Goal: Information Seeking & Learning: Learn about a topic

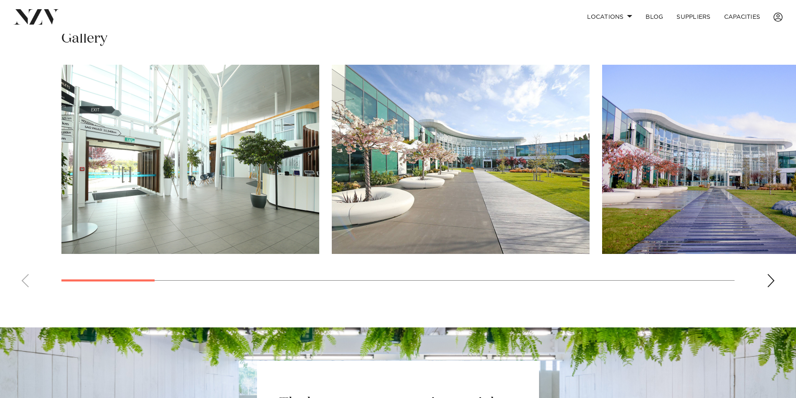
scroll to position [624, 0]
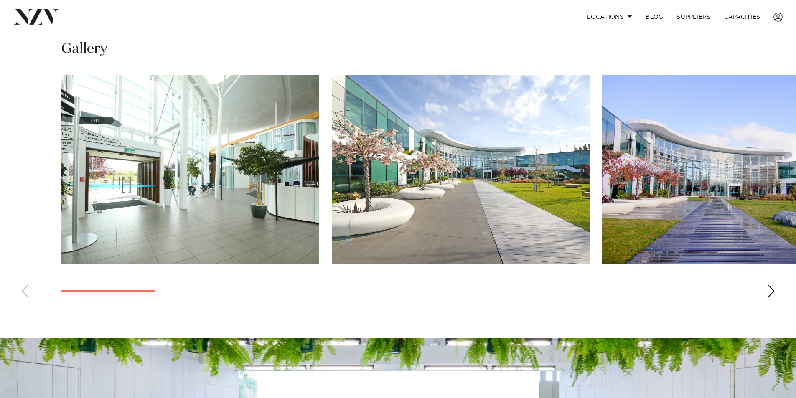
click at [770, 298] on div "Next slide" at bounding box center [771, 291] width 8 height 13
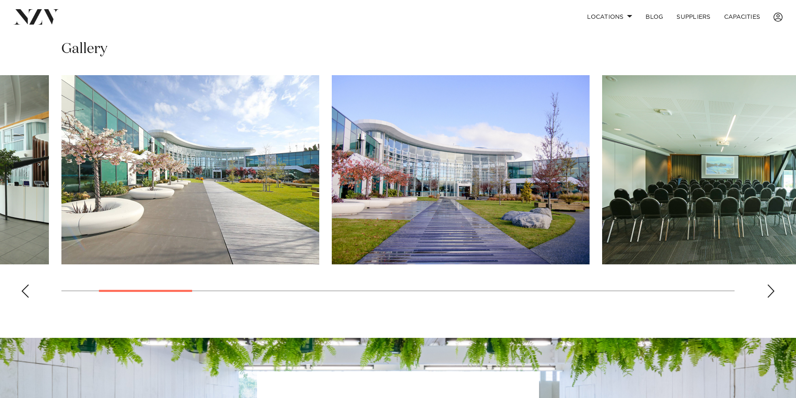
click at [770, 298] on div "Next slide" at bounding box center [771, 291] width 8 height 13
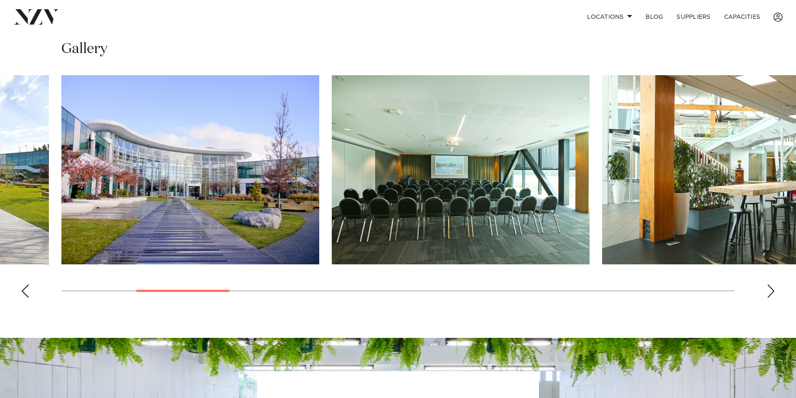
click at [770, 298] on div "Next slide" at bounding box center [771, 291] width 8 height 13
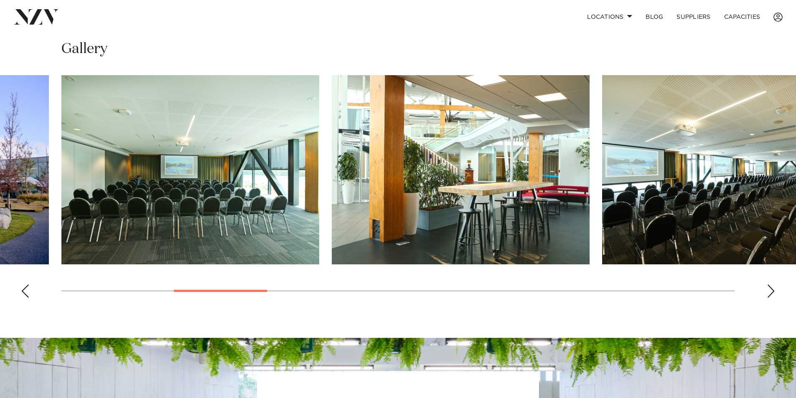
click at [770, 298] on div "Next slide" at bounding box center [771, 291] width 8 height 13
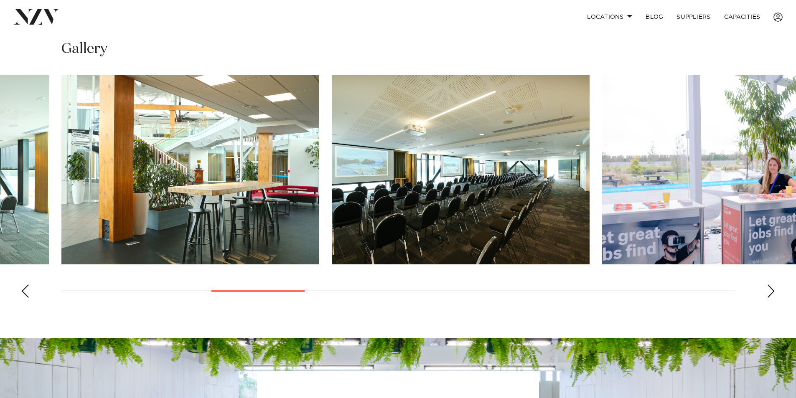
click at [770, 298] on div "Next slide" at bounding box center [771, 291] width 8 height 13
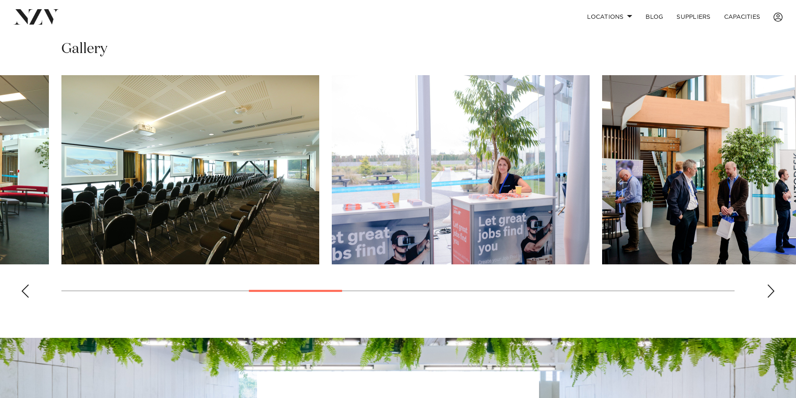
click at [770, 298] on div "Next slide" at bounding box center [771, 291] width 8 height 13
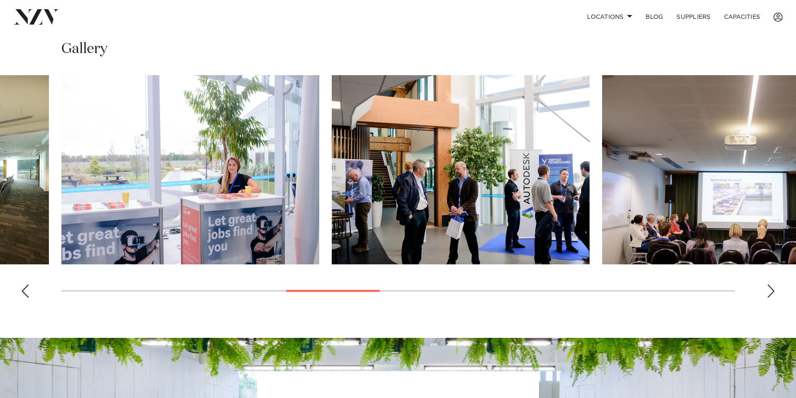
click at [770, 298] on div "Next slide" at bounding box center [771, 291] width 8 height 13
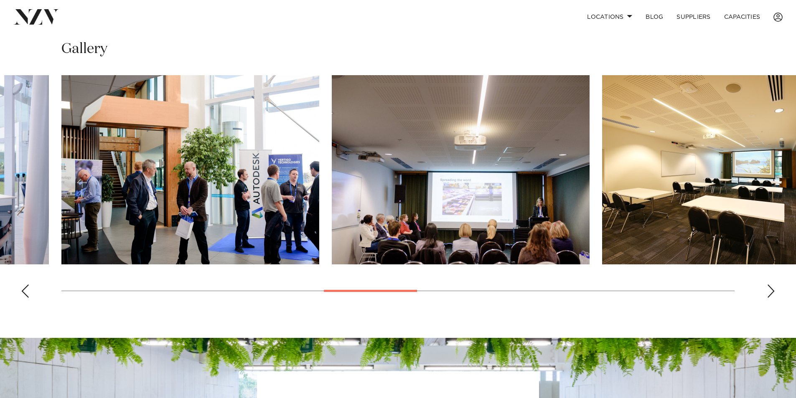
click at [770, 298] on div "Next slide" at bounding box center [771, 291] width 8 height 13
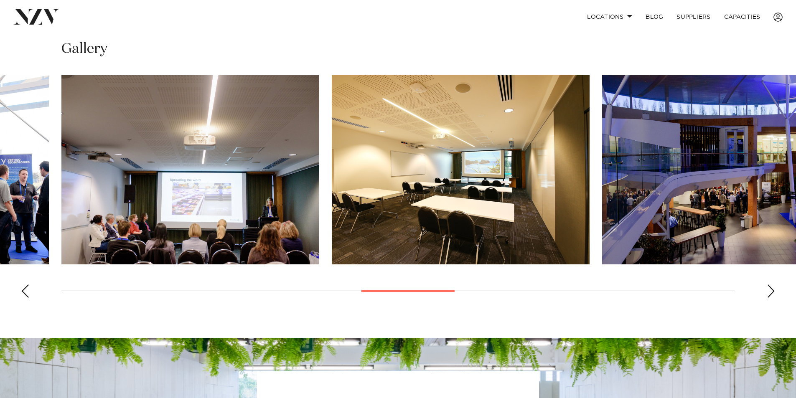
click at [770, 298] on div "Next slide" at bounding box center [771, 291] width 8 height 13
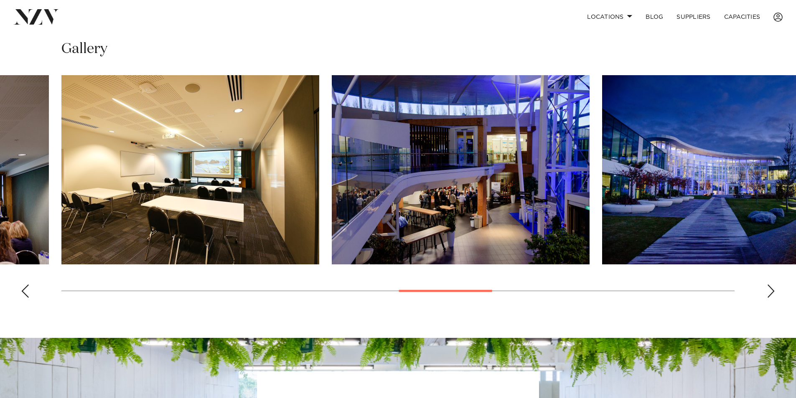
click at [770, 298] on div "Next slide" at bounding box center [771, 291] width 8 height 13
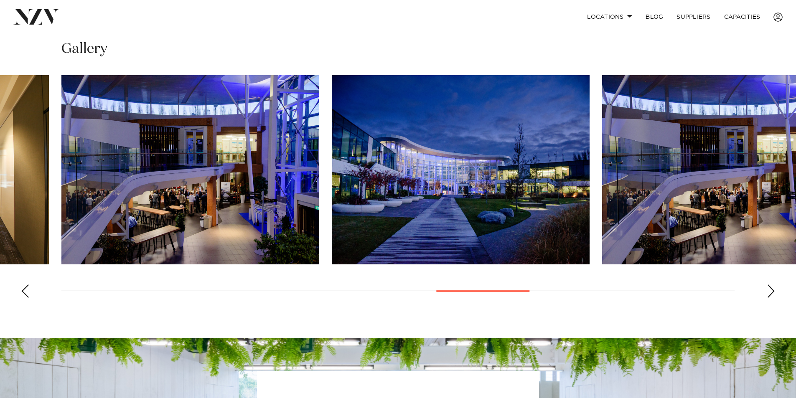
click at [770, 298] on div "Next slide" at bounding box center [771, 291] width 8 height 13
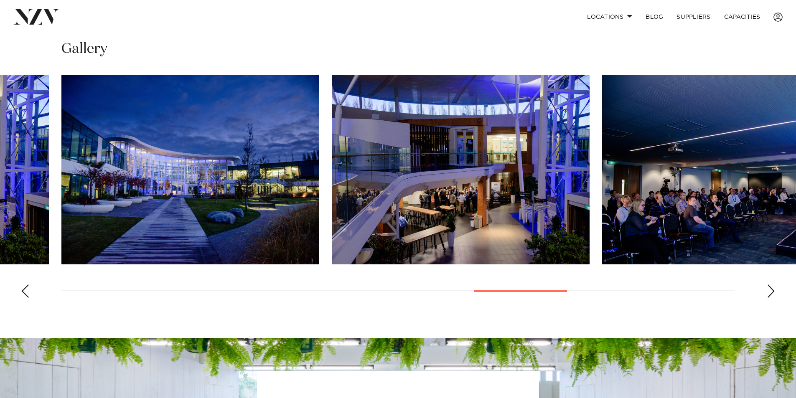
click at [770, 298] on div "Next slide" at bounding box center [771, 291] width 8 height 13
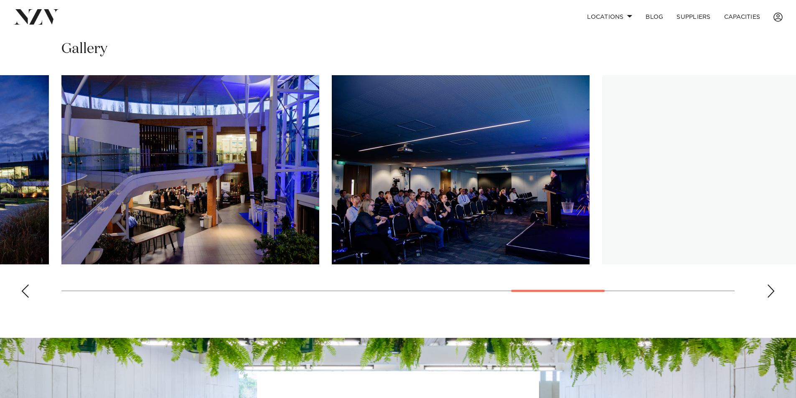
click at [770, 298] on div "Next slide" at bounding box center [771, 291] width 8 height 13
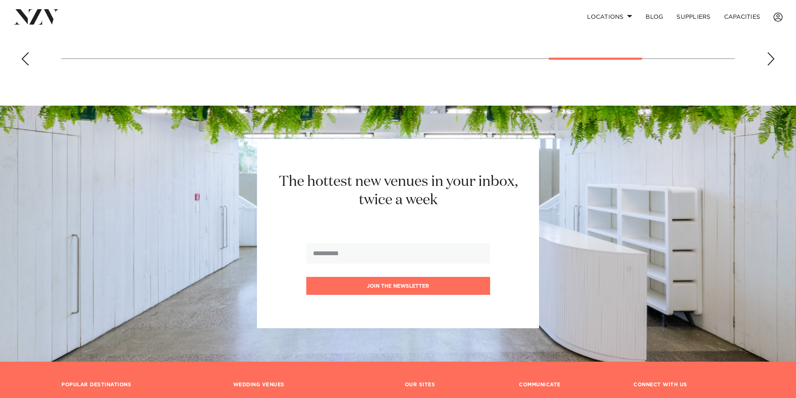
scroll to position [958, 0]
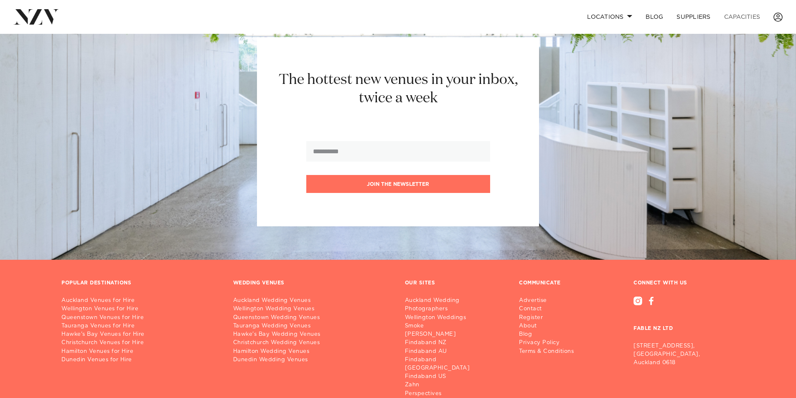
click at [745, 13] on link "Capacities" at bounding box center [742, 17] width 50 height 18
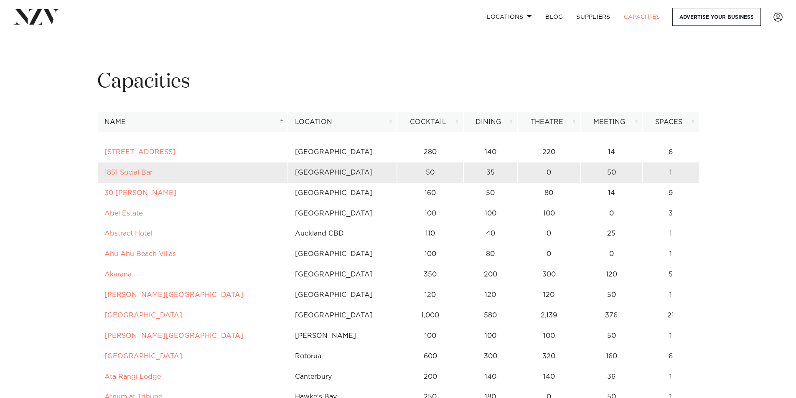
click at [492, 172] on td "35" at bounding box center [490, 173] width 54 height 20
click at [607, 171] on td "50" at bounding box center [611, 173] width 62 height 20
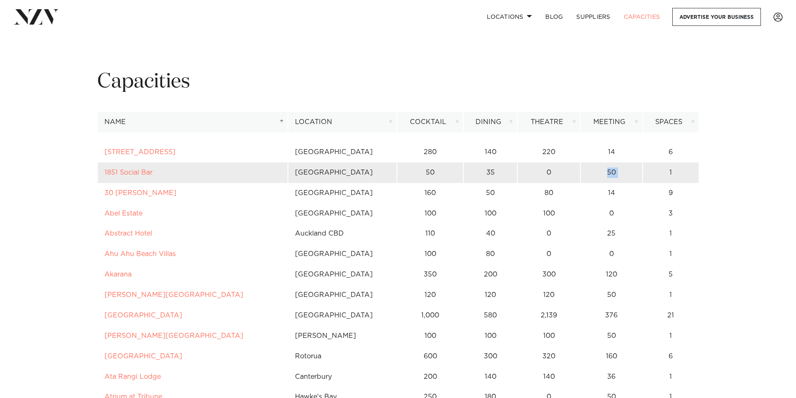
click at [607, 171] on td "50" at bounding box center [611, 173] width 62 height 20
click at [673, 170] on td "1" at bounding box center [671, 173] width 56 height 20
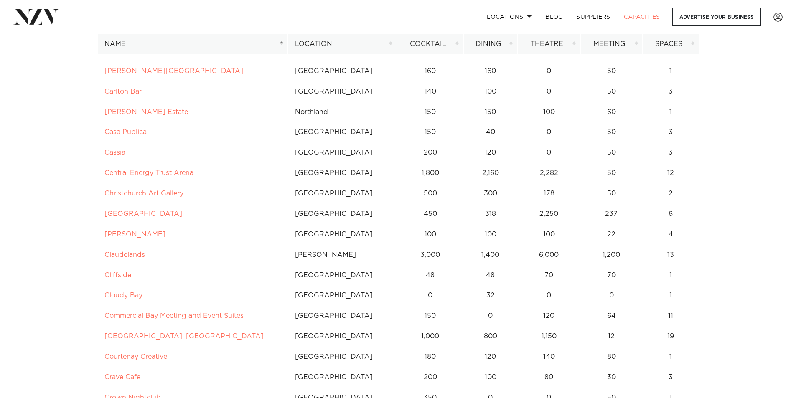
scroll to position [794, 0]
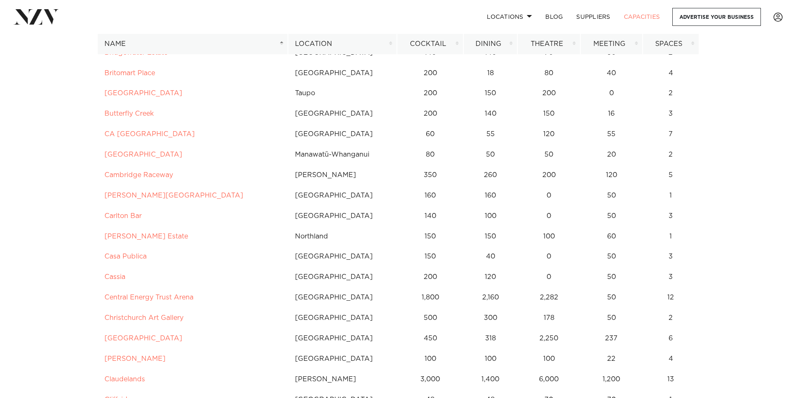
click at [376, 42] on th "Location" at bounding box center [342, 44] width 109 height 20
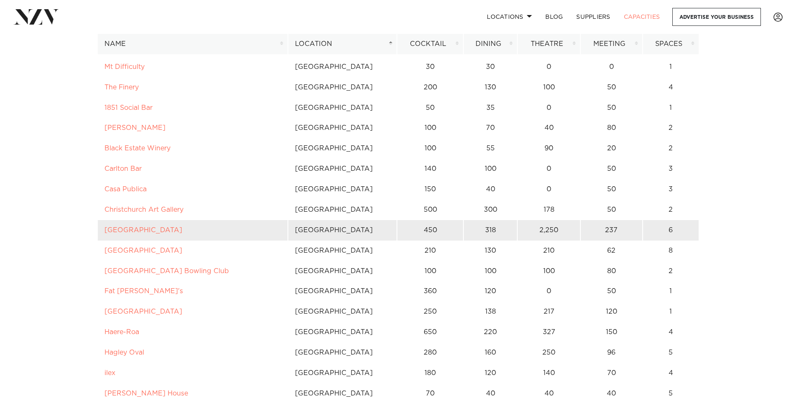
scroll to position [2925, 0]
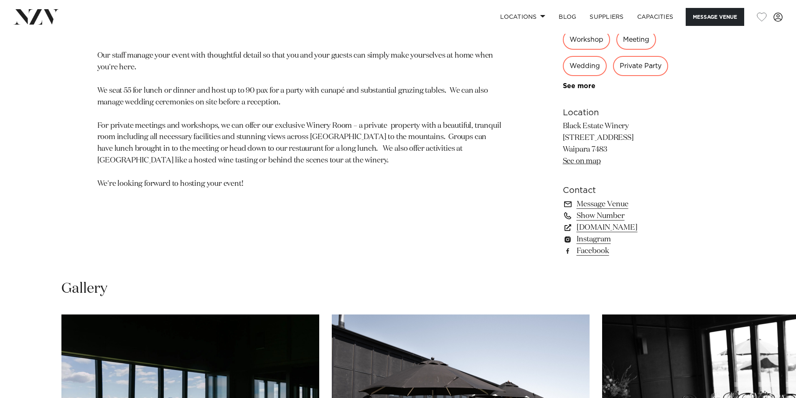
scroll to position [501, 0]
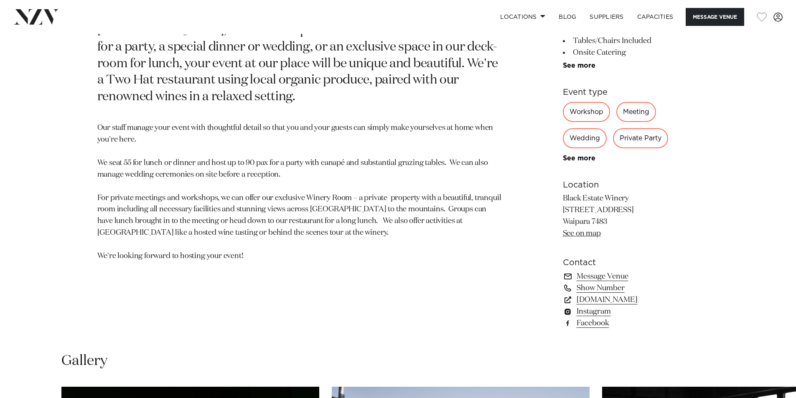
click at [172, 125] on p "Our staff manage your event with thoughtful detail so that you and your guests …" at bounding box center [300, 192] width 406 height 140
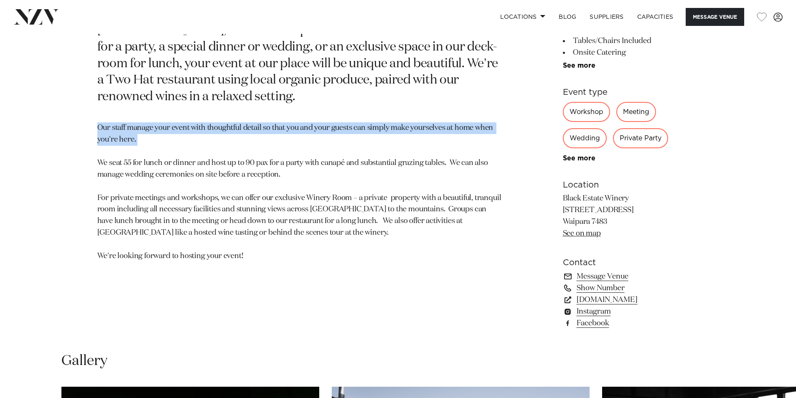
click at [172, 125] on p "Our staff manage your event with thoughtful detail so that you and your guests …" at bounding box center [300, 192] width 406 height 140
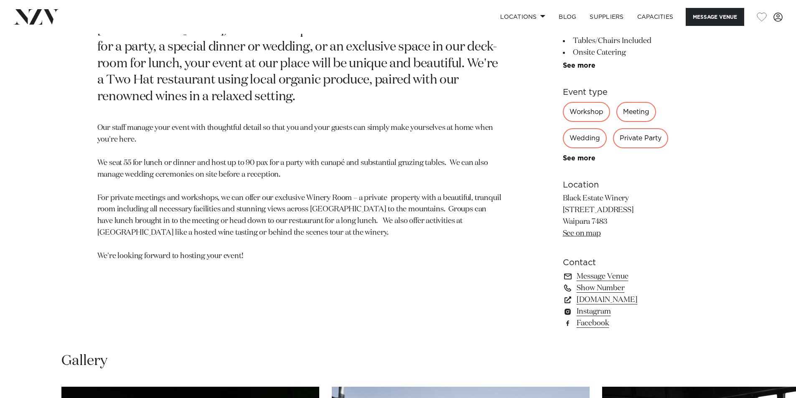
click at [158, 170] on p "Our staff manage your event with thoughtful detail so that you and your guests …" at bounding box center [300, 192] width 406 height 140
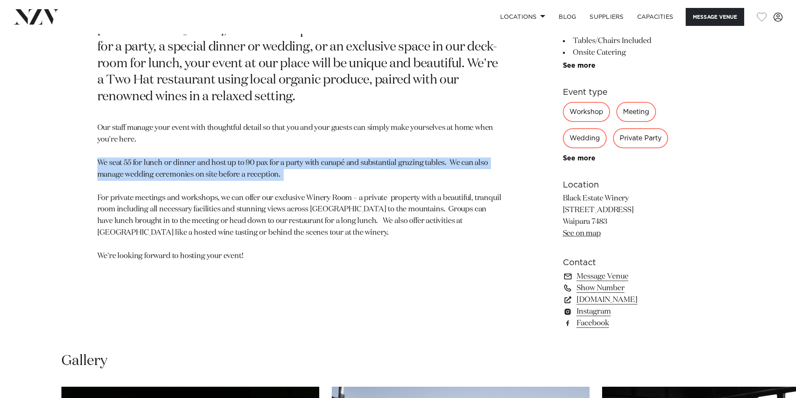
click at [158, 170] on p "Our staff manage your event with thoughtful detail so that you and your guests …" at bounding box center [300, 192] width 406 height 140
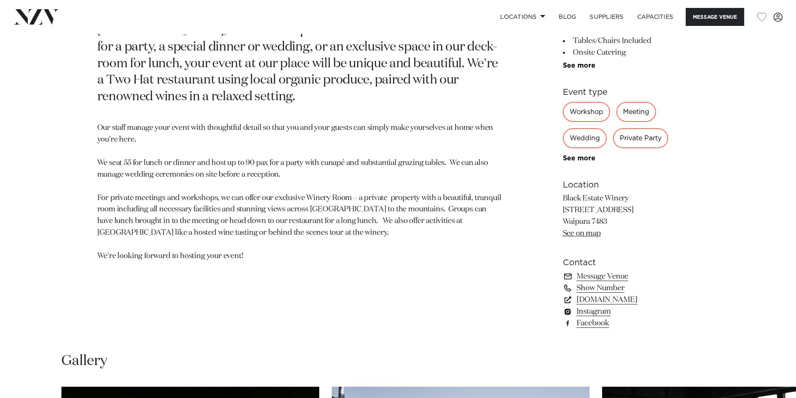
click at [184, 202] on p "Our staff manage your event with thoughtful detail so that you and your guests …" at bounding box center [300, 192] width 406 height 140
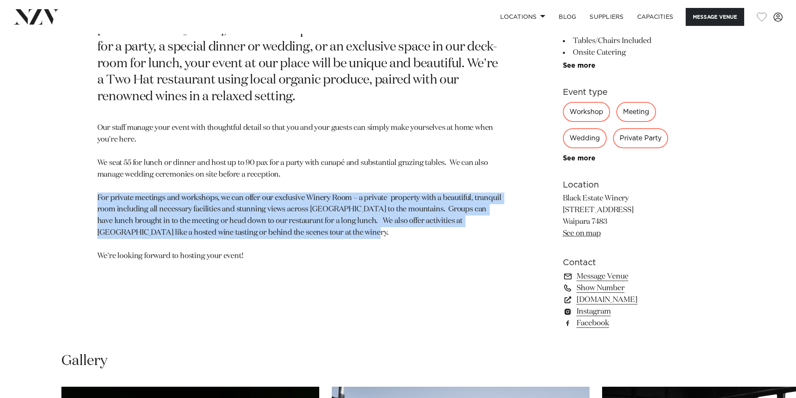
click at [184, 202] on p "Our staff manage your event with thoughtful detail so that you and your guests …" at bounding box center [300, 192] width 406 height 140
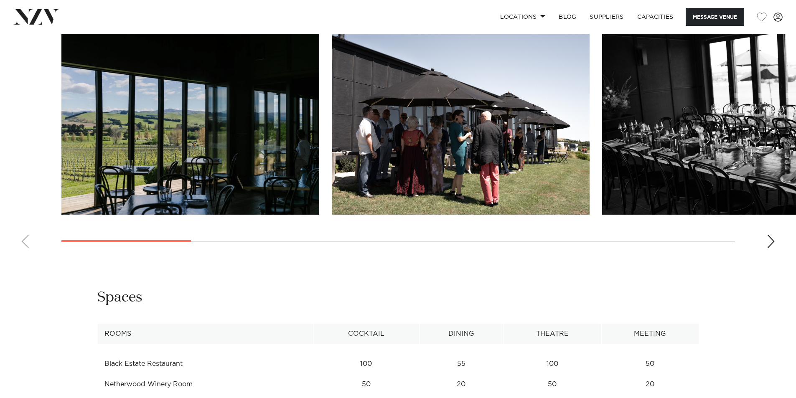
scroll to position [877, 0]
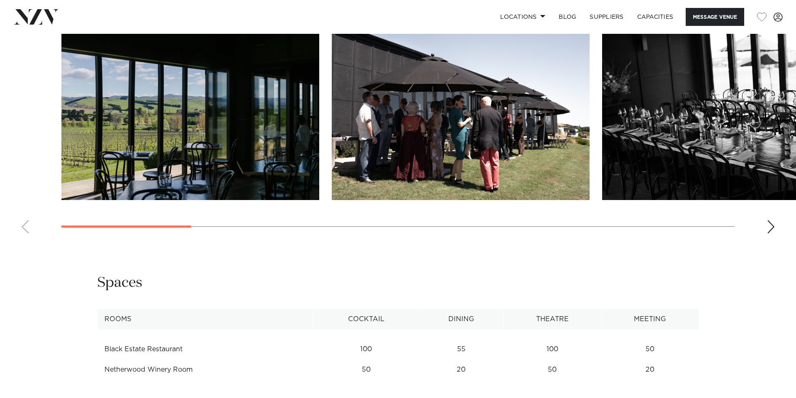
click at [769, 222] on div "Next slide" at bounding box center [771, 226] width 8 height 13
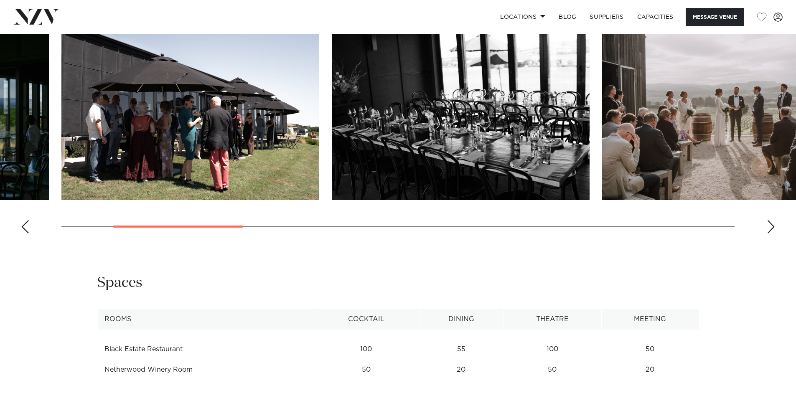
click at [769, 222] on div "Next slide" at bounding box center [771, 226] width 8 height 13
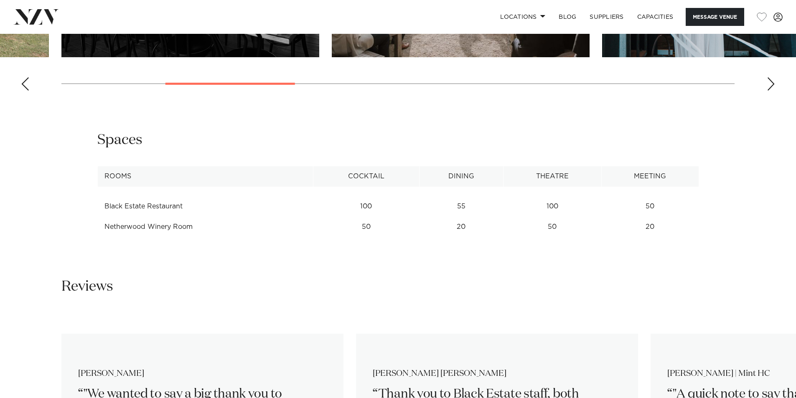
scroll to position [1044, 0]
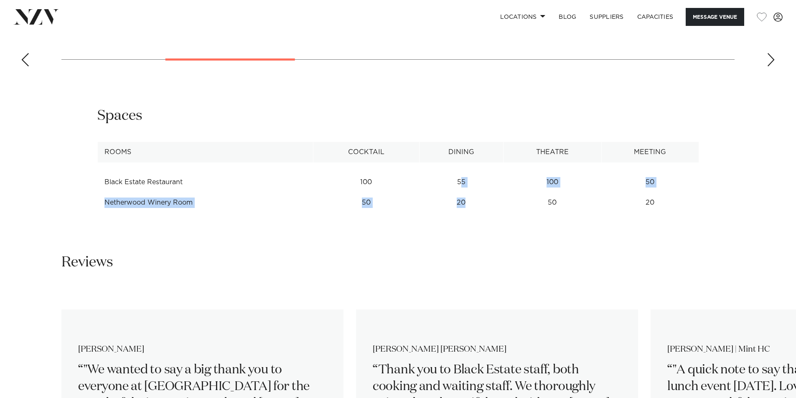
drag, startPoint x: 461, startPoint y: 184, endPoint x: 468, endPoint y: 209, distance: 26.1
click at [468, 209] on tbody "Black Estate Restaurant 100 55 100 50 Netherwood Winery Room 50 20 50 20 See mo…" at bounding box center [397, 188] width 601 height 51
click at [649, 184] on td "50" at bounding box center [649, 182] width 97 height 20
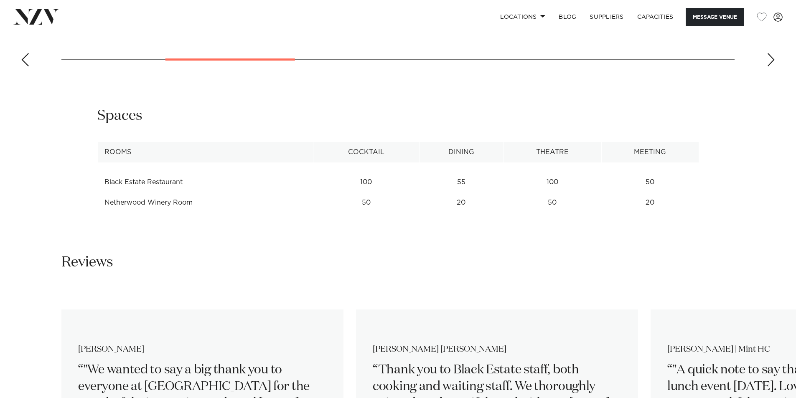
click at [649, 184] on td "50" at bounding box center [649, 182] width 97 height 20
click at [597, 213] on div "**********" at bounding box center [398, 163] width 796 height 113
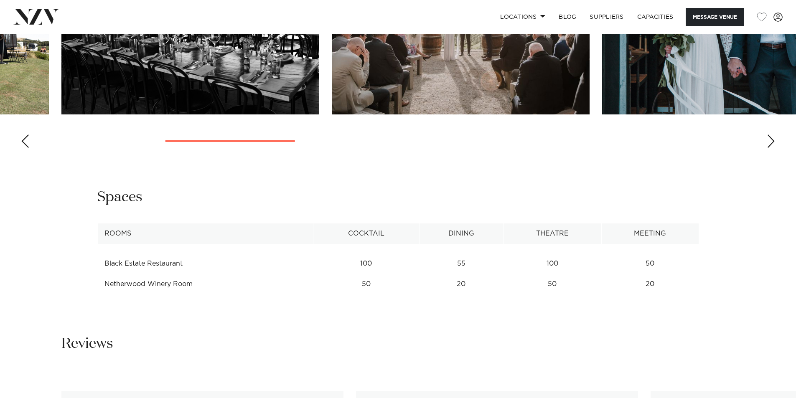
scroll to position [836, 0]
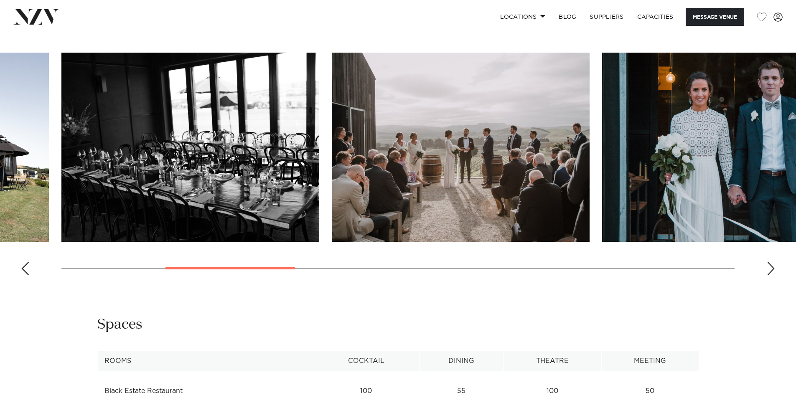
click at [773, 269] on div "Next slide" at bounding box center [771, 268] width 8 height 13
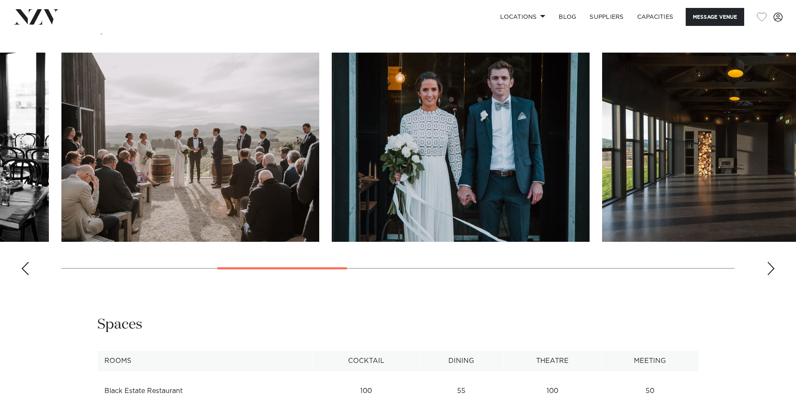
click at [773, 269] on div "Next slide" at bounding box center [771, 268] width 8 height 13
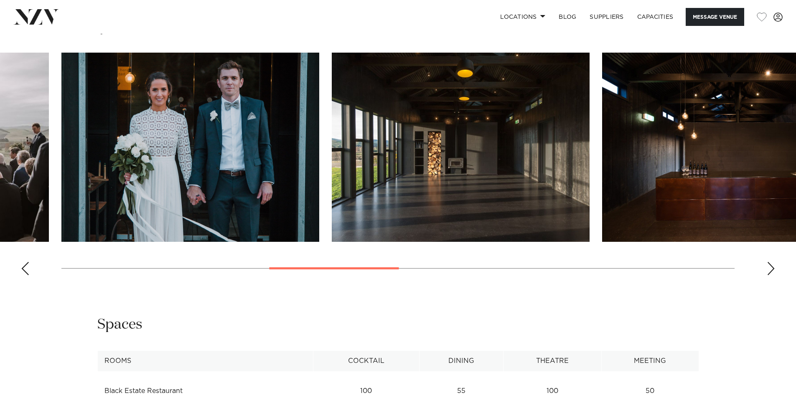
click at [773, 269] on div "Next slide" at bounding box center [771, 268] width 8 height 13
